Goal: Register for event/course

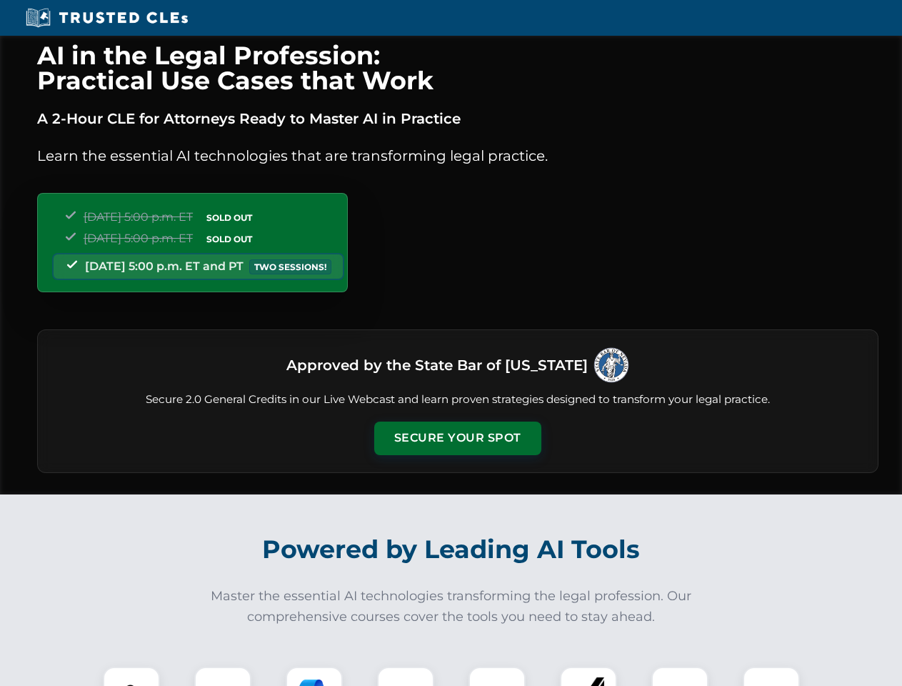
click at [457, 438] on button "Secure Your Spot" at bounding box center [457, 438] width 167 height 33
click at [131, 676] on img at bounding box center [131, 694] width 41 height 41
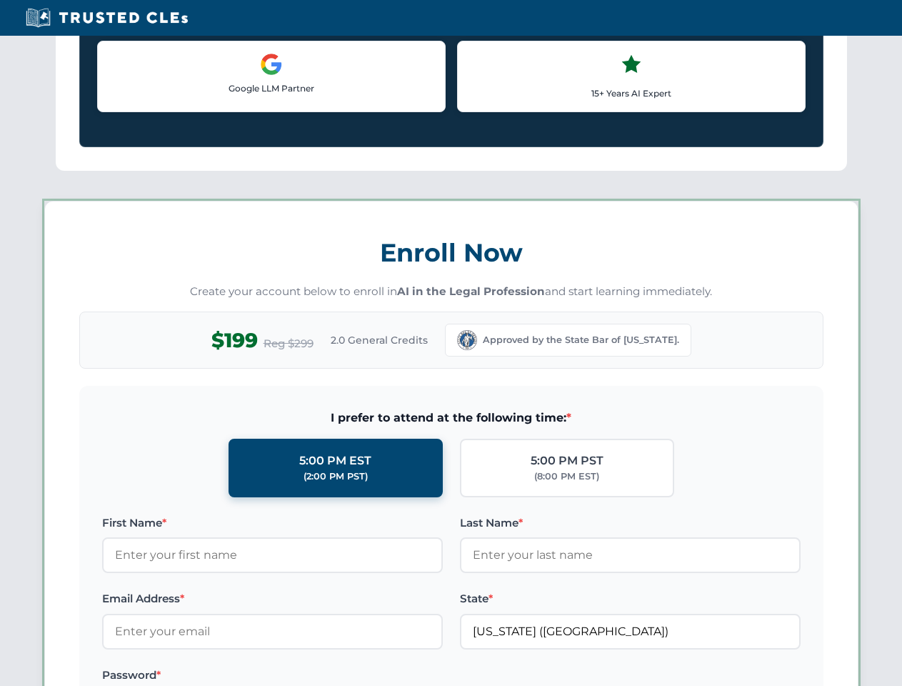
click at [314, 676] on label "Password *" at bounding box center [272, 675] width 341 height 17
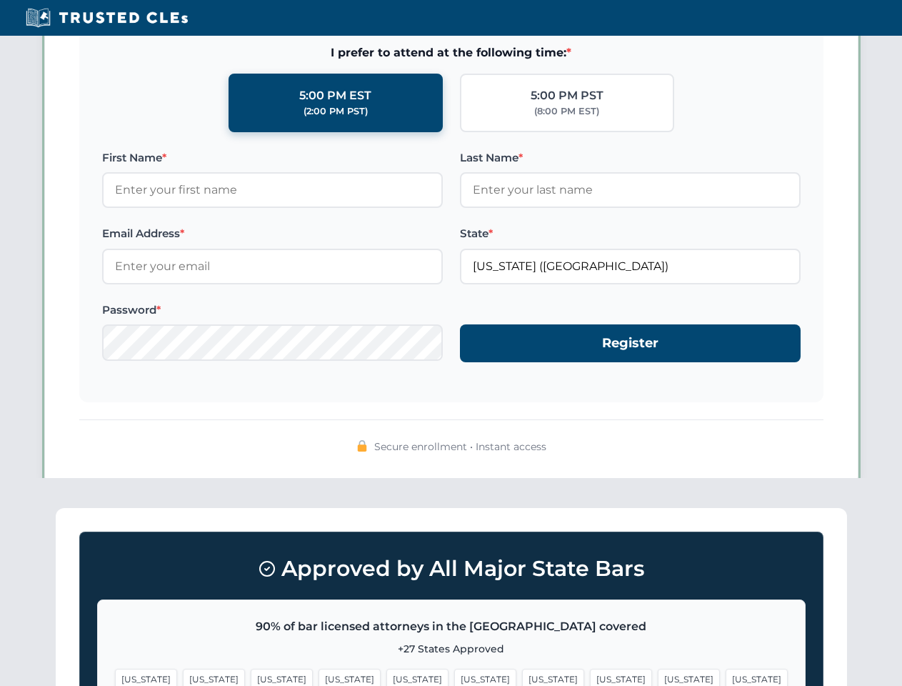
click at [658, 676] on span "[US_STATE]" at bounding box center [689, 679] width 62 height 21
